Goal: Transaction & Acquisition: Book appointment/travel/reservation

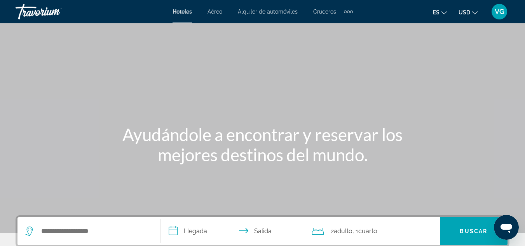
click at [498, 16] on div "VG" at bounding box center [499, 12] width 16 height 16
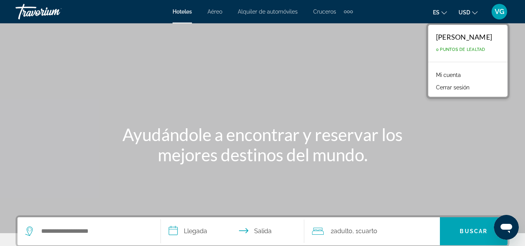
click at [312, 85] on div "Main content" at bounding box center [262, 116] width 525 height 233
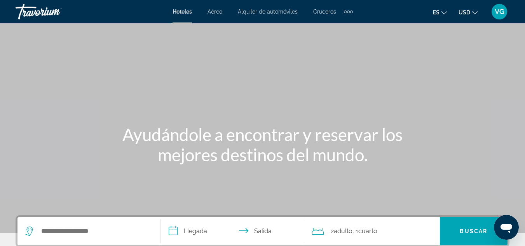
click at [350, 10] on div "Extra navigation items" at bounding box center [348, 12] width 9 height 12
click at [215, 73] on div "Main content" at bounding box center [262, 116] width 525 height 233
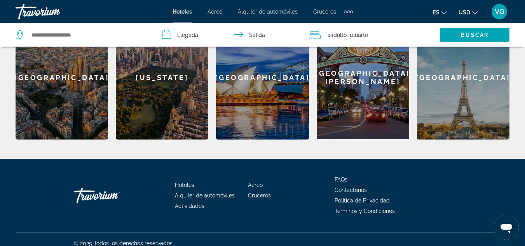
scroll to position [283, 0]
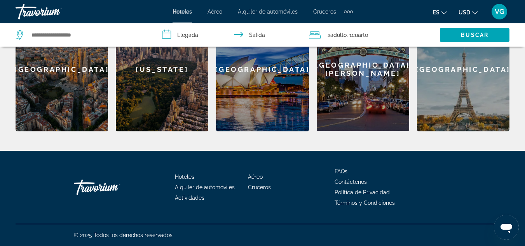
click at [271, 80] on div "[GEOGRAPHIC_DATA]" at bounding box center [262, 69] width 92 height 124
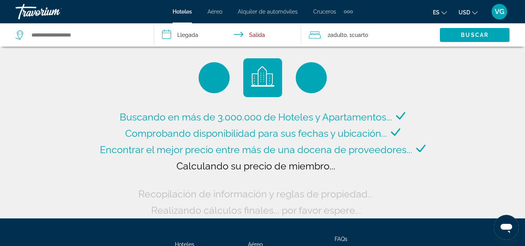
type input "**********"
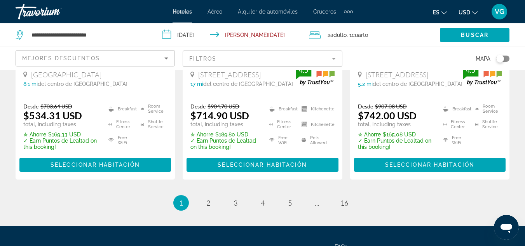
scroll to position [1134, 0]
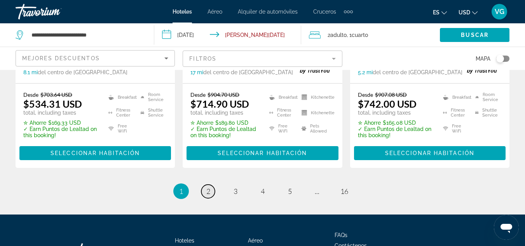
click at [205, 184] on link "page 2" at bounding box center [208, 191] width 14 height 14
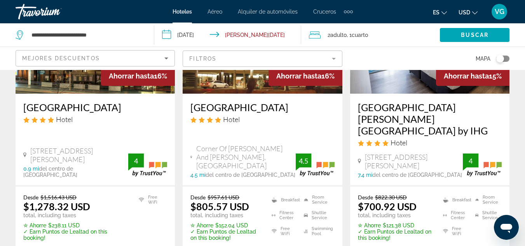
scroll to position [140, 0]
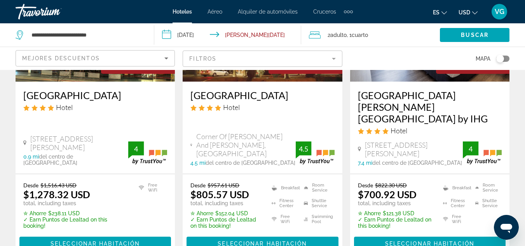
click at [499, 8] on span "VG" at bounding box center [499, 12] width 10 height 8
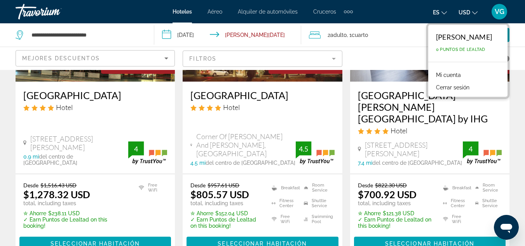
click at [432, 90] on button "Cerrar sesión" at bounding box center [452, 87] width 41 height 10
